Goal: Information Seeking & Learning: Check status

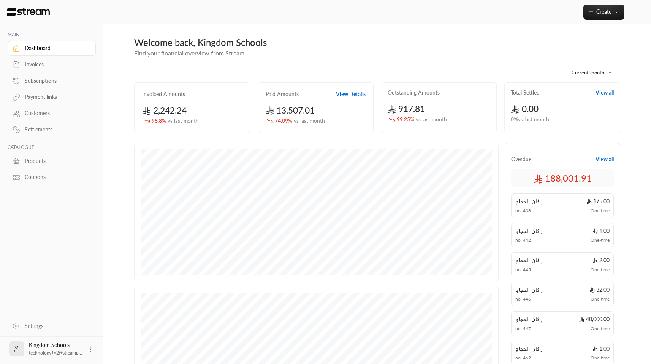
click at [39, 80] on div "Subscriptions" at bounding box center [56, 81] width 62 height 8
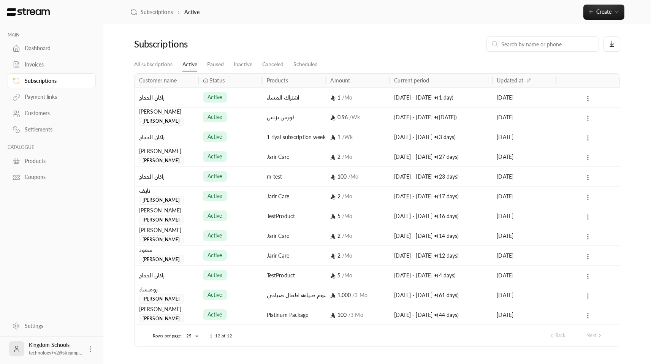
click at [518, 46] on input at bounding box center [548, 44] width 93 height 8
paste input "1952"
type input "1952"
click at [172, 233] on div "ابراهيم الدليقان" at bounding box center [166, 230] width 55 height 8
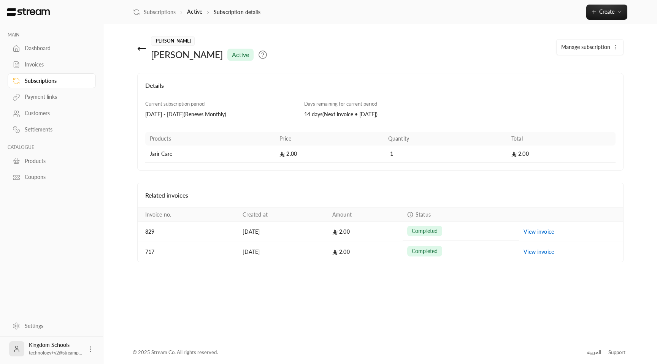
click at [40, 81] on div "Subscriptions" at bounding box center [56, 81] width 62 height 8
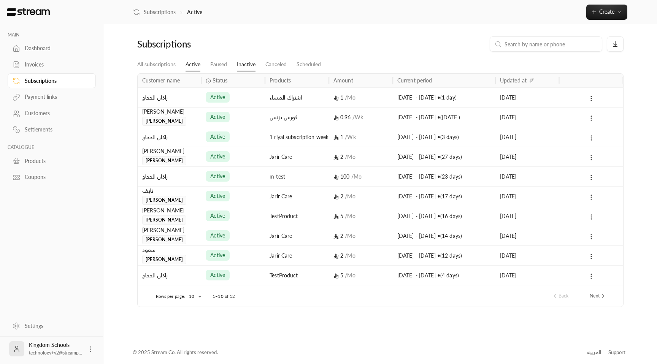
click at [237, 63] on link "Inactive" at bounding box center [246, 65] width 19 height 14
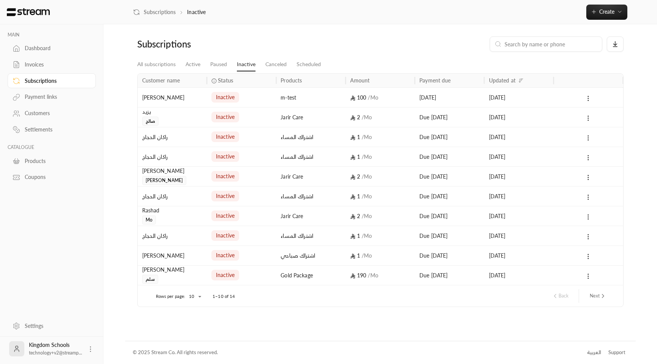
click at [184, 177] on div "ابراهيم الدليقان يوسف" at bounding box center [172, 176] width 60 height 18
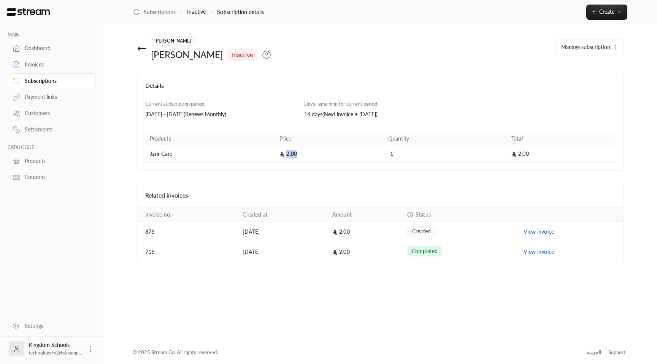
drag, startPoint x: 288, startPoint y: 154, endPoint x: 306, endPoint y: 154, distance: 18.3
click at [306, 154] on td "2.00" at bounding box center [329, 154] width 109 height 17
drag, startPoint x: 346, startPoint y: 104, endPoint x: 376, endPoint y: 103, distance: 30.0
click at [376, 103] on span "Days remaining for current period" at bounding box center [340, 104] width 73 height 6
click at [232, 54] on span "inactive" at bounding box center [242, 54] width 21 height 9
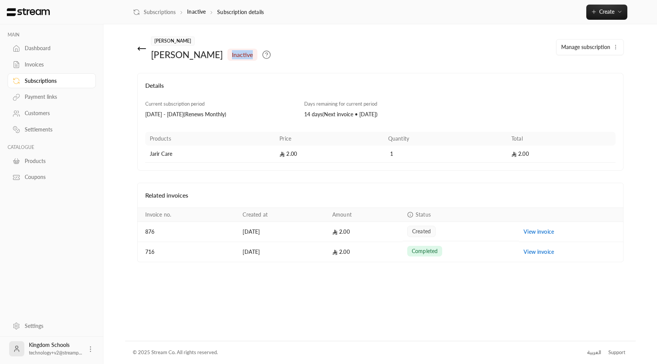
click at [232, 54] on span "inactive" at bounding box center [242, 54] width 21 height 9
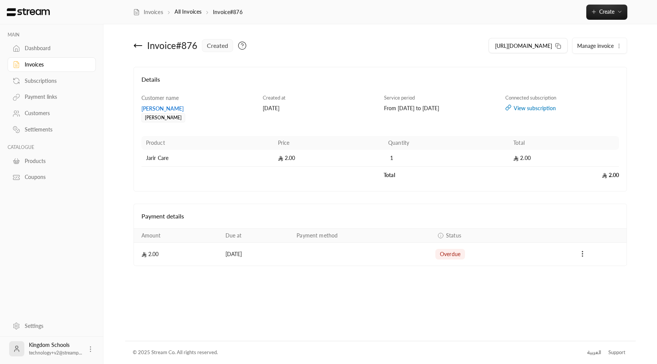
drag, startPoint x: 384, startPoint y: 109, endPoint x: 470, endPoint y: 107, distance: 86.0
click at [470, 107] on div "From 27/09/2025 to 27/10/2025" at bounding box center [441, 109] width 114 height 8
click at [432, 110] on div "From 27/09/2025 to 27/10/2025" at bounding box center [441, 109] width 114 height 8
click at [446, 108] on div "From 27/09/2025 to 27/10/2025" at bounding box center [441, 109] width 114 height 8
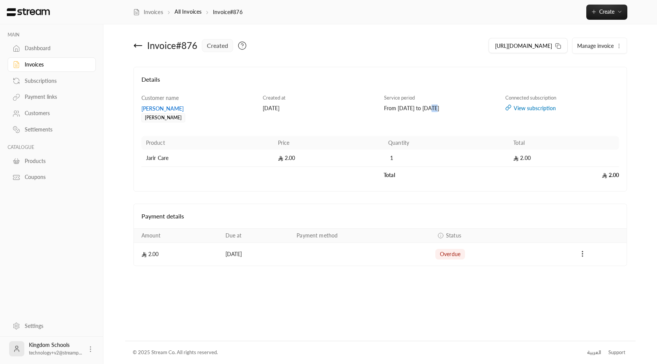
drag, startPoint x: 382, startPoint y: 109, endPoint x: 466, endPoint y: 109, distance: 84.0
click at [466, 109] on div "Service period From 27/09/2025 to 27/10/2025" at bounding box center [440, 108] width 121 height 29
drag, startPoint x: 383, startPoint y: 109, endPoint x: 468, endPoint y: 106, distance: 85.2
click at [468, 106] on div "Service period From 28/08/2025 to 27/09/2025" at bounding box center [440, 108] width 121 height 29
click at [395, 105] on div "From 28/08/2025 to 27/09/2025" at bounding box center [441, 109] width 114 height 8
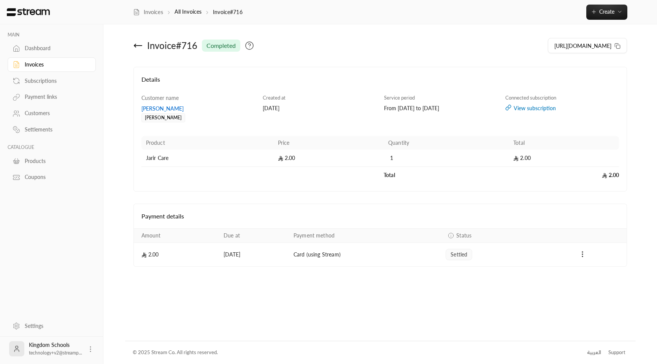
drag, startPoint x: 374, startPoint y: 110, endPoint x: 440, endPoint y: 108, distance: 65.8
click at [437, 108] on div "Customer name ابراهيم الدليقان يوسف Created at 28/08/2025 Service period From 2…" at bounding box center [380, 139] width 485 height 90
click at [446, 108] on div "From 28/08/2025 to 27/09/2025" at bounding box center [441, 109] width 114 height 8
drag, startPoint x: 467, startPoint y: 107, endPoint x: 383, endPoint y: 107, distance: 84.0
click at [384, 107] on div "From 28/08/2025 to 27/09/2025" at bounding box center [441, 109] width 114 height 8
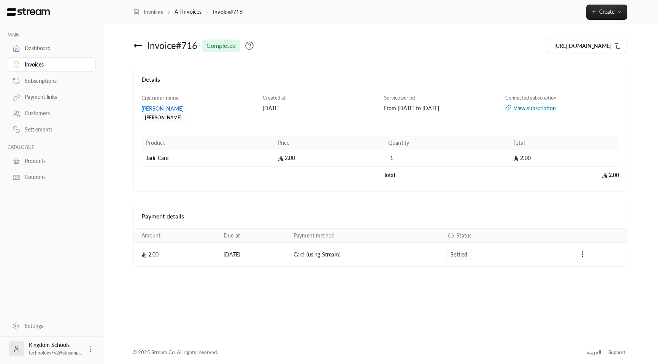
click at [378, 112] on div "Created at 28/08/2025" at bounding box center [319, 108] width 121 height 29
drag, startPoint x: 383, startPoint y: 107, endPoint x: 474, endPoint y: 105, distance: 91.3
click at [474, 105] on div "Service period From 28/08/2025 to 27/09/2025" at bounding box center [440, 108] width 121 height 29
click at [408, 110] on div "From 28/08/2025 to 27/09/2025" at bounding box center [441, 109] width 114 height 8
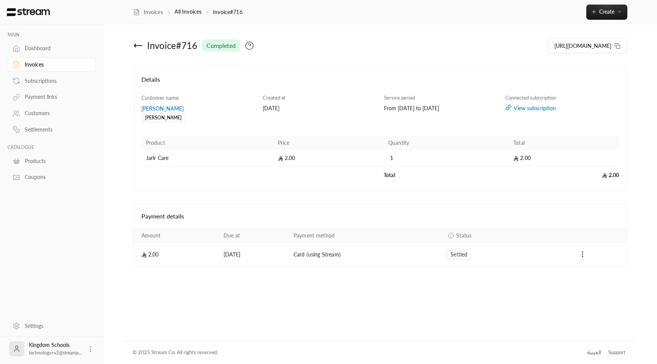
click at [442, 108] on div "From 28/08/2025 to 27/09/2025" at bounding box center [441, 109] width 114 height 8
click at [448, 108] on div "From 28/08/2025 to 27/09/2025" at bounding box center [441, 109] width 114 height 8
drag, startPoint x: 382, startPoint y: 105, endPoint x: 476, endPoint y: 107, distance: 93.9
click at [476, 107] on div "Service period From 28/08/2025 to 27/09/2025" at bounding box center [440, 108] width 121 height 29
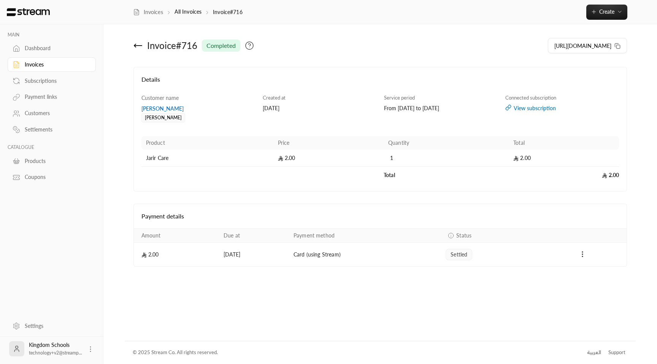
click at [229, 256] on td "[DATE]" at bounding box center [254, 255] width 70 height 24
drag, startPoint x: 263, startPoint y: 106, endPoint x: 294, endPoint y: 106, distance: 30.8
click at [294, 106] on div "[DATE]" at bounding box center [320, 109] width 114 height 8
click at [398, 109] on div "From 28/08/2025 to 27/09/2025" at bounding box center [441, 109] width 114 height 8
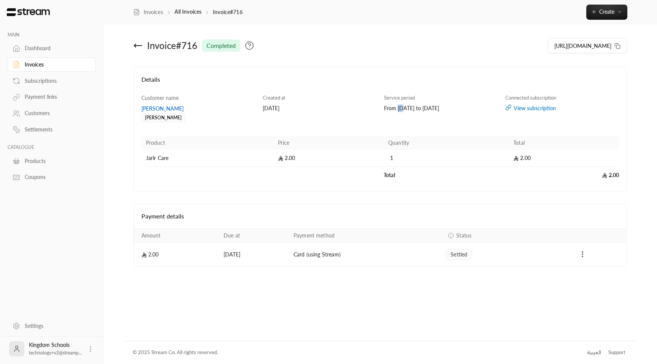
drag, startPoint x: 398, startPoint y: 109, endPoint x: 414, endPoint y: 110, distance: 15.2
click at [400, 110] on div "From 28/08/2025 to 27/09/2025" at bounding box center [441, 109] width 114 height 8
click at [438, 107] on div "From 28/08/2025 to 27/09/2025" at bounding box center [441, 109] width 114 height 8
click at [439, 108] on div "From 28/08/2025 to 27/09/2025" at bounding box center [441, 109] width 114 height 8
click at [521, 108] on div "View subscription" at bounding box center [562, 109] width 114 height 8
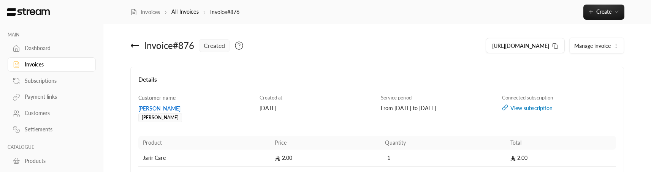
click at [530, 110] on div "View subscription" at bounding box center [559, 109] width 114 height 8
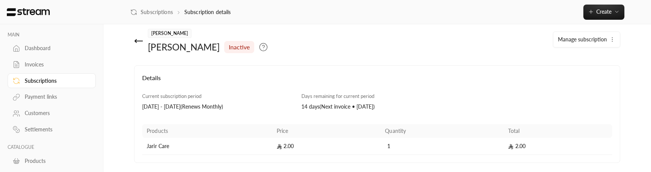
scroll to position [125, 0]
